Goal: Navigation & Orientation: Find specific page/section

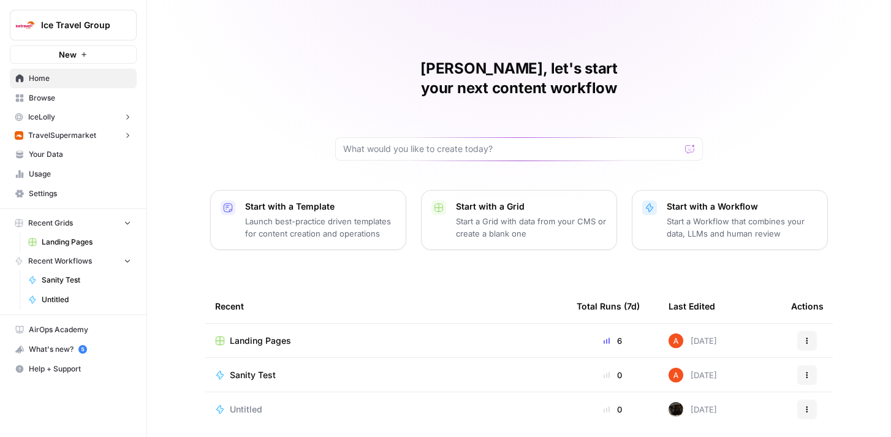
click at [83, 114] on button "IceLolly" at bounding box center [73, 117] width 127 height 18
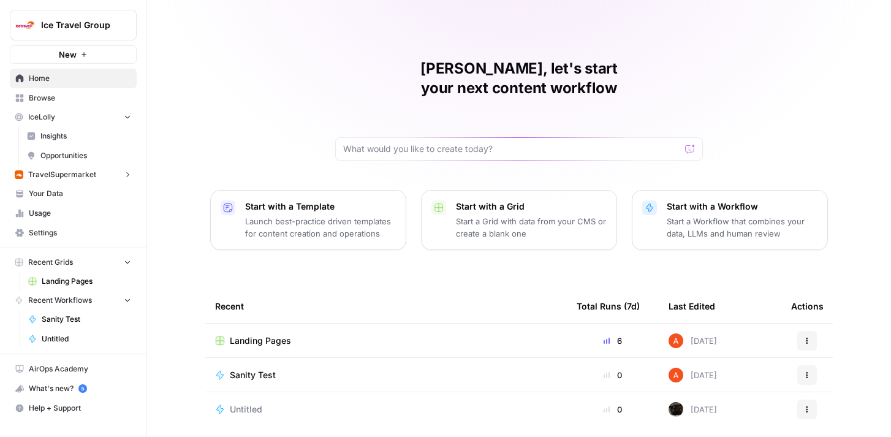
click at [81, 134] on span "Insights" at bounding box center [85, 136] width 91 height 11
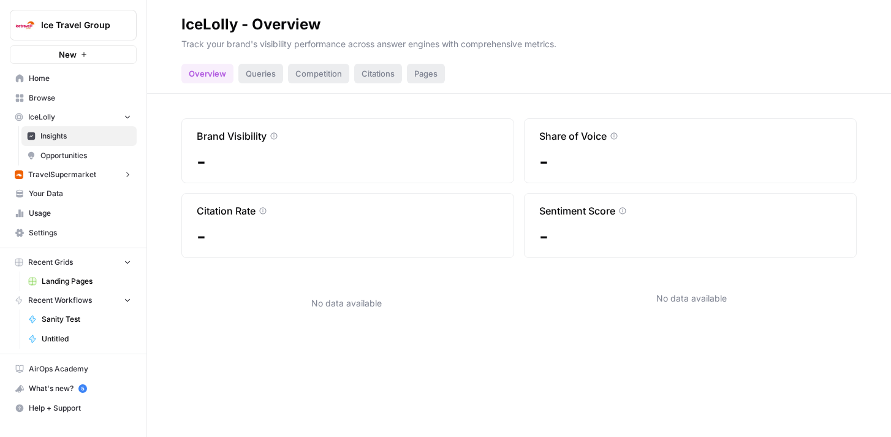
click at [82, 151] on span "Opportunities" at bounding box center [85, 155] width 91 height 11
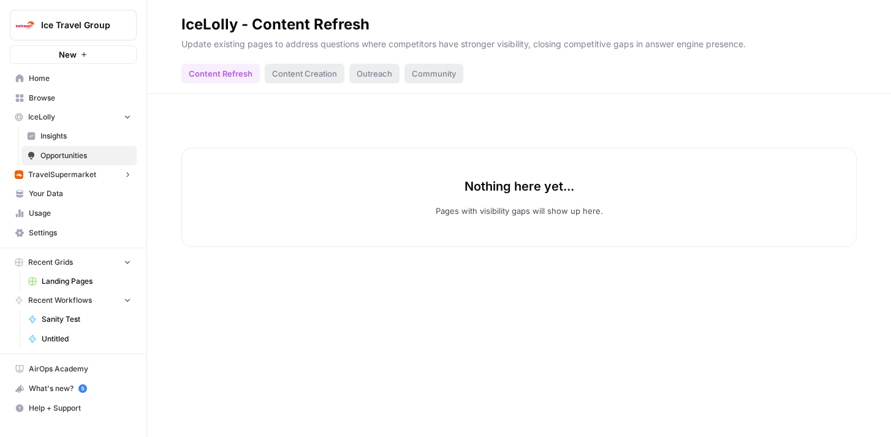
click at [84, 175] on span "TravelSupermarket" at bounding box center [62, 174] width 68 height 11
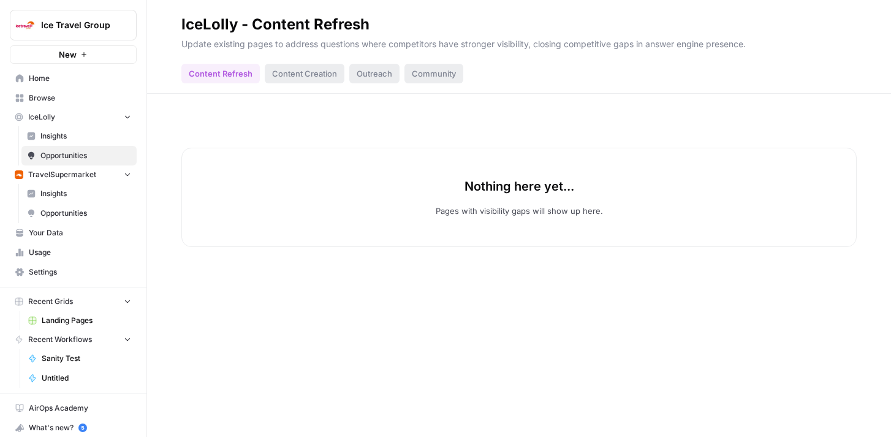
click at [84, 189] on span "Insights" at bounding box center [85, 193] width 91 height 11
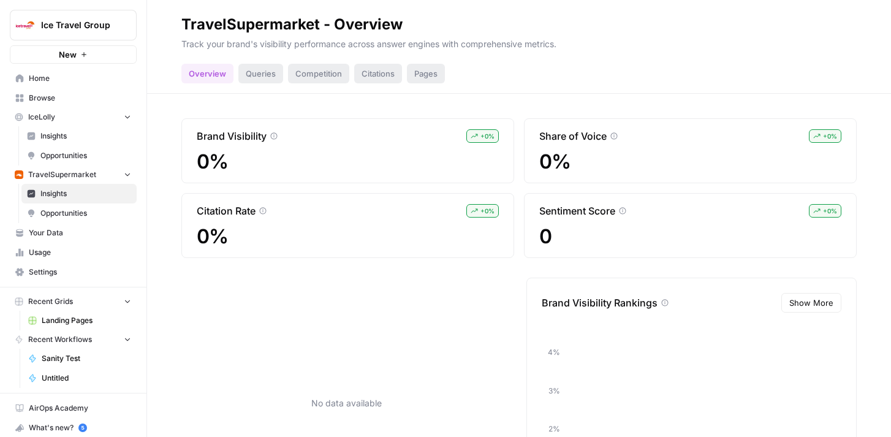
click at [85, 208] on span "Opportunities" at bounding box center [85, 213] width 91 height 11
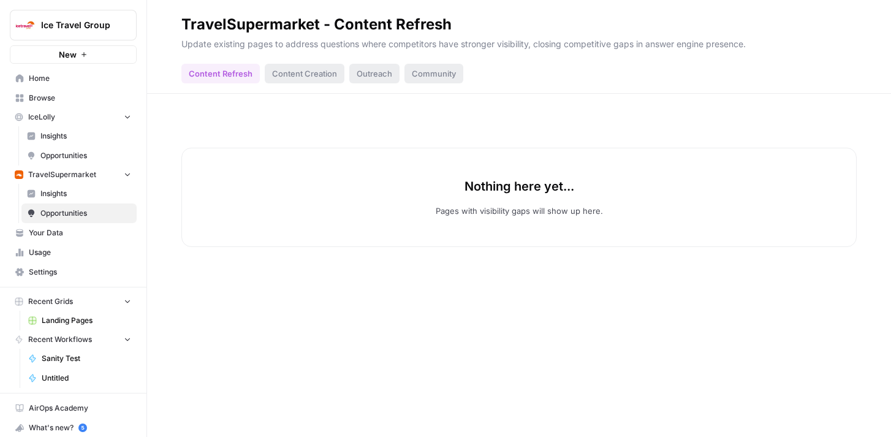
click at [73, 139] on span "Insights" at bounding box center [85, 136] width 91 height 11
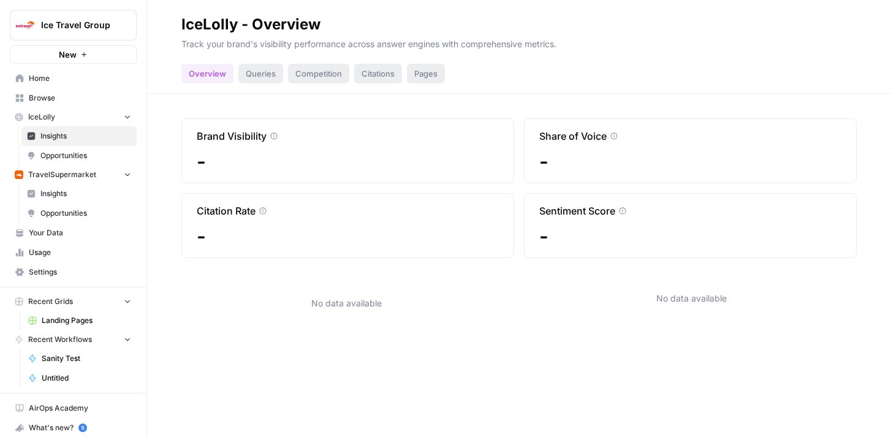
click at [96, 28] on span "Ice Travel Group" at bounding box center [78, 25] width 74 height 12
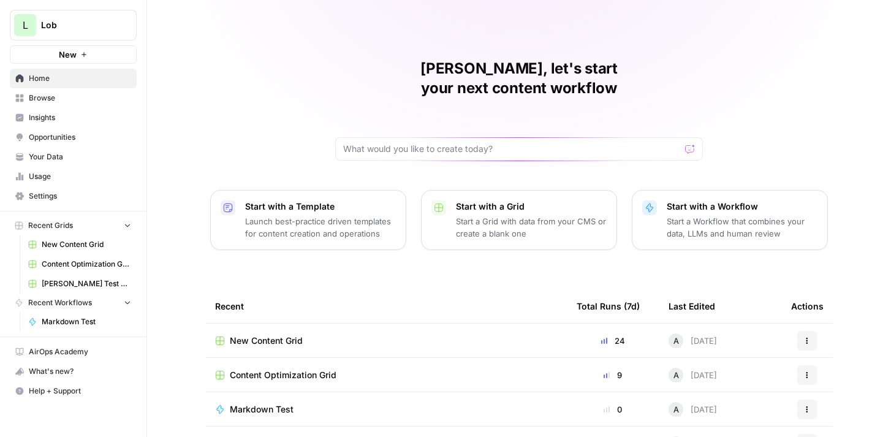
click at [58, 115] on span "Insights" at bounding box center [80, 117] width 102 height 11
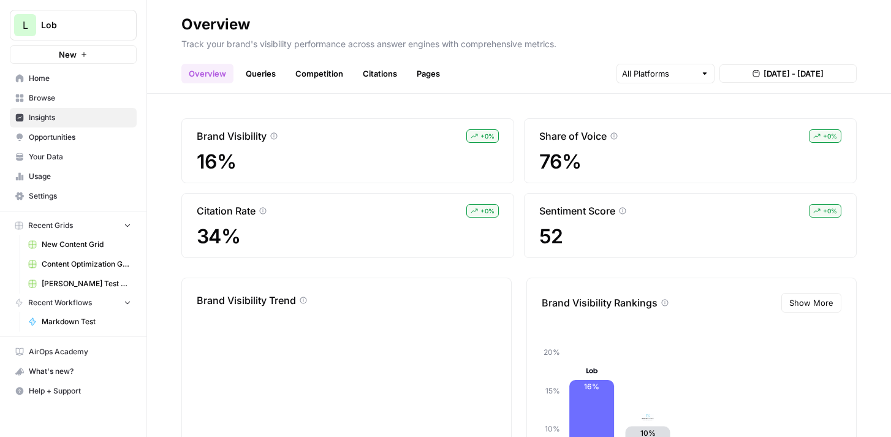
click at [78, 141] on span "Opportunities" at bounding box center [80, 137] width 102 height 11
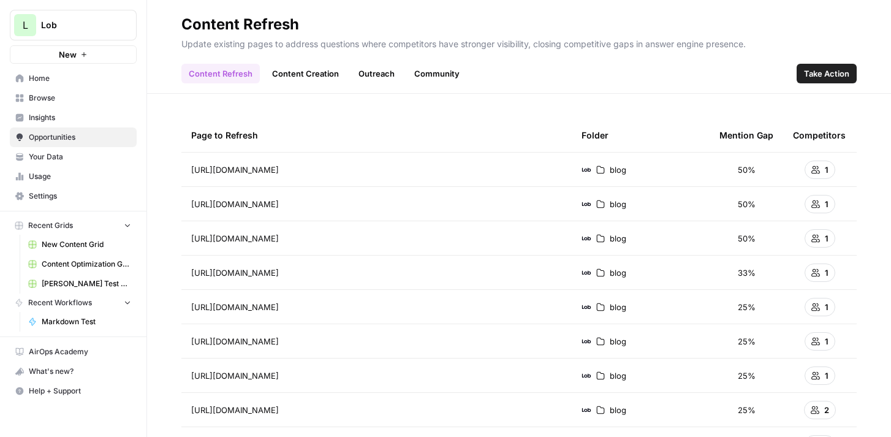
click at [107, 29] on span "Lob" at bounding box center [78, 25] width 74 height 12
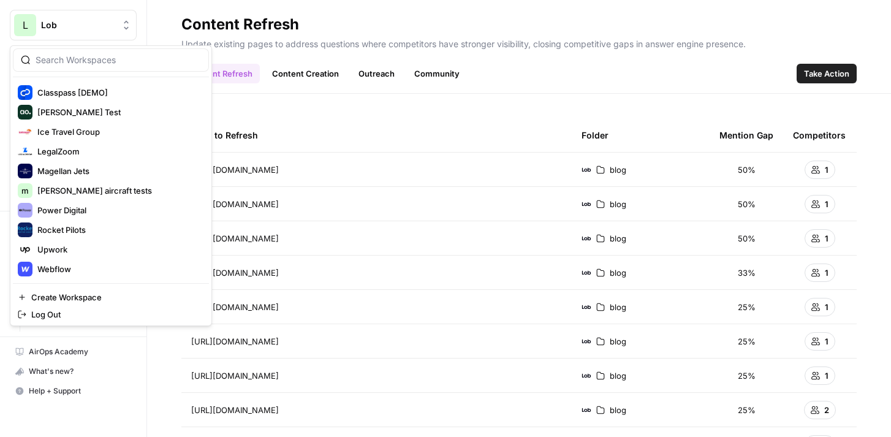
scroll to position [177, 0]
click at [251, 16] on div "Content Refresh" at bounding box center [240, 25] width 118 height 20
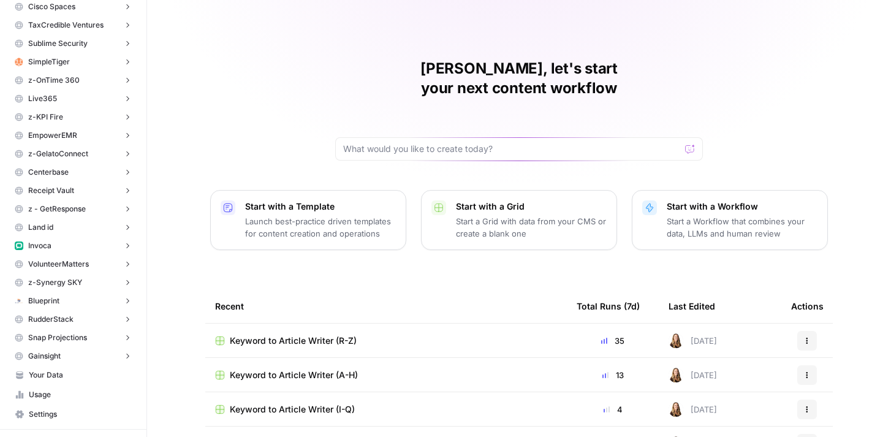
scroll to position [296, 0]
click at [75, 241] on button "Invoca" at bounding box center [73, 244] width 127 height 18
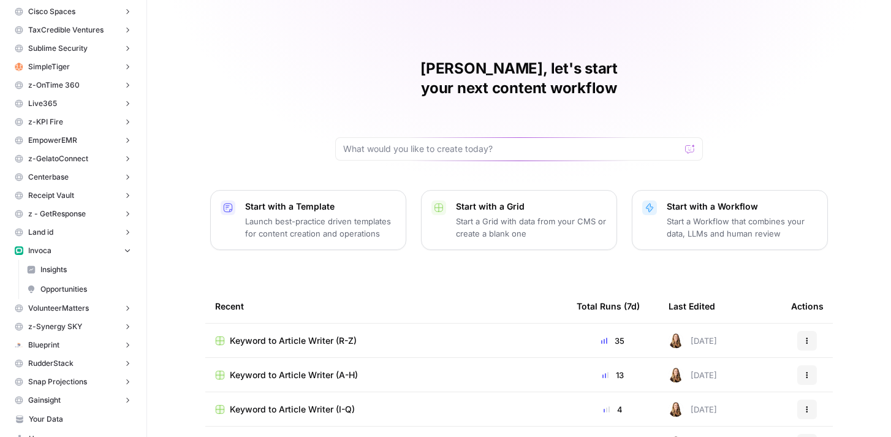
click at [73, 272] on span "Insights" at bounding box center [85, 269] width 91 height 11
